Goal: Use online tool/utility: Utilize a website feature to perform a specific function

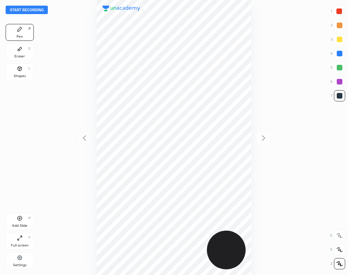
scroll to position [275, 235]
click at [37, 12] on button "Start recording" at bounding box center [27, 10] width 42 height 8
click at [336, 51] on div at bounding box center [339, 53] width 11 height 11
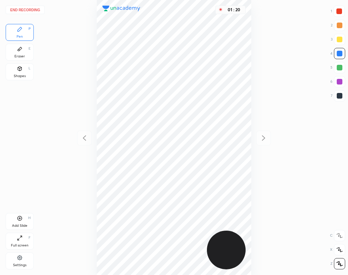
click at [27, 70] on div "Shapes L" at bounding box center [20, 71] width 28 height 17
click at [33, 9] on button "End recording" at bounding box center [25, 10] width 39 height 8
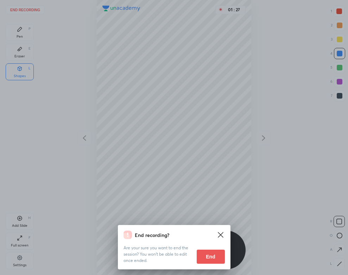
click at [212, 256] on button "End" at bounding box center [210, 256] width 28 height 14
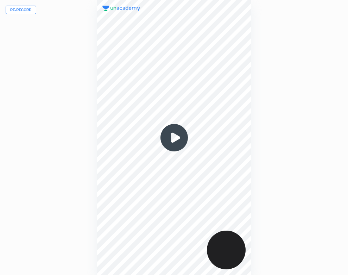
click at [176, 135] on img at bounding box center [174, 138] width 34 height 34
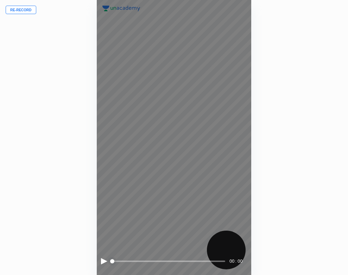
click at [101, 262] on div at bounding box center [104, 261] width 6 height 6
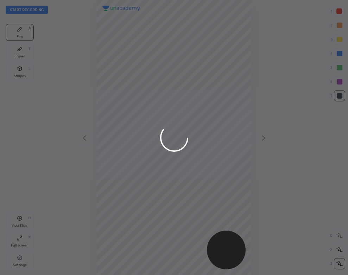
scroll to position [275, 235]
